Goal: Check status: Check status

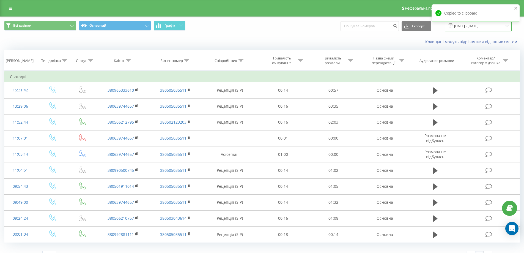
click at [466, 27] on input "[DATE] - [DATE]" at bounding box center [478, 26] width 67 height 11
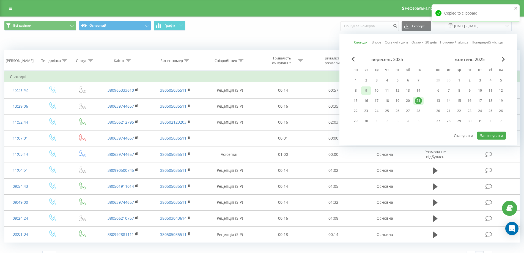
click at [366, 90] on div "9" at bounding box center [366, 90] width 7 height 7
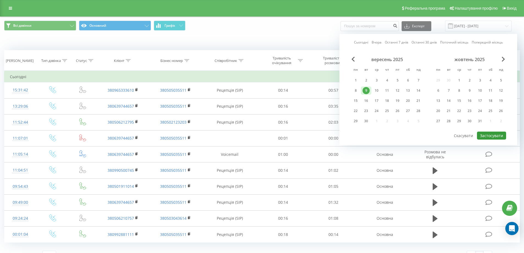
click at [498, 137] on button "Застосувати" at bounding box center [491, 135] width 29 height 8
type input "[DATE] - [DATE]"
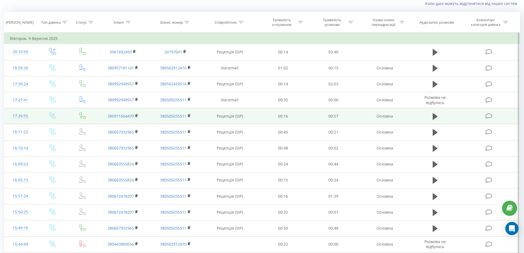
scroll to position [55, 0]
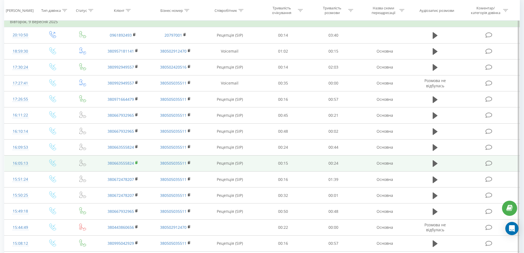
click at [136, 162] on rect at bounding box center [136, 162] width 2 height 2
click at [153, 163] on td "380505035511" at bounding box center [175, 163] width 52 height 16
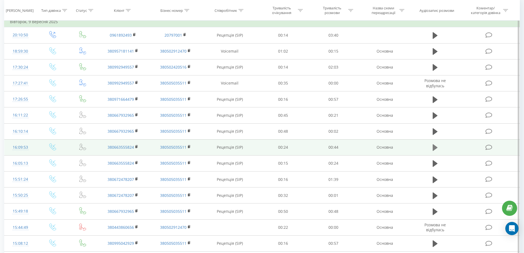
click at [437, 145] on icon at bounding box center [435, 148] width 5 height 8
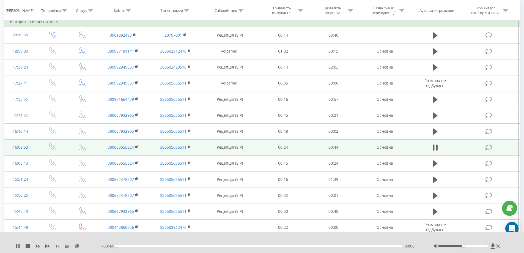
click at [492, 243] on div "1 x - 00:44 00:00 00:00" at bounding box center [262, 242] width 524 height 21
click at [492, 245] on icon at bounding box center [493, 245] width 4 height 5
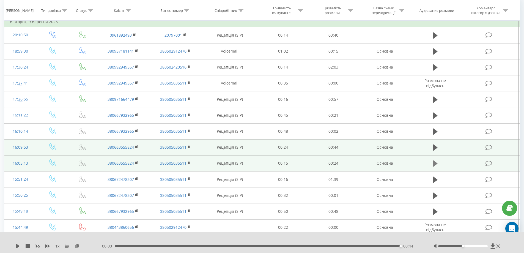
click at [438, 164] on button at bounding box center [435, 163] width 8 height 8
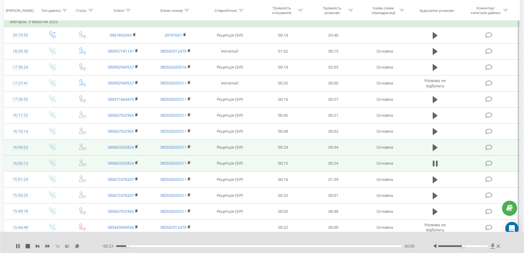
click at [494, 246] on icon at bounding box center [493, 245] width 4 height 5
